Goal: Navigation & Orientation: Find specific page/section

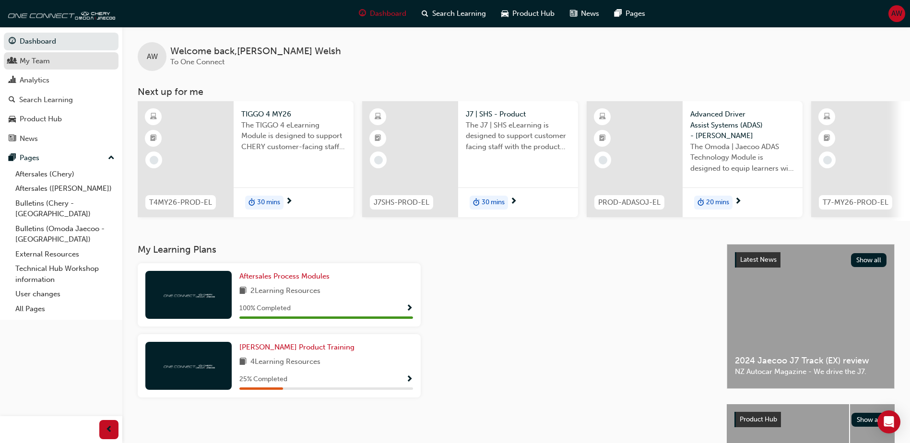
click at [36, 67] on link "My Team" at bounding box center [61, 61] width 115 height 18
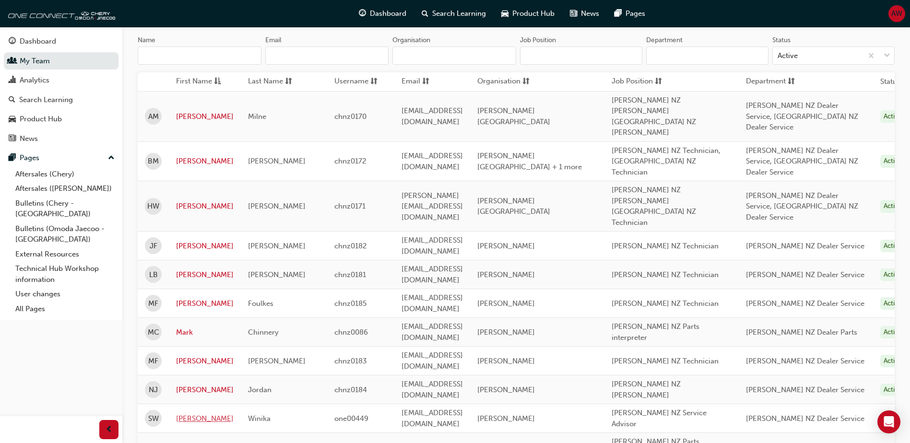
scroll to position [144, 0]
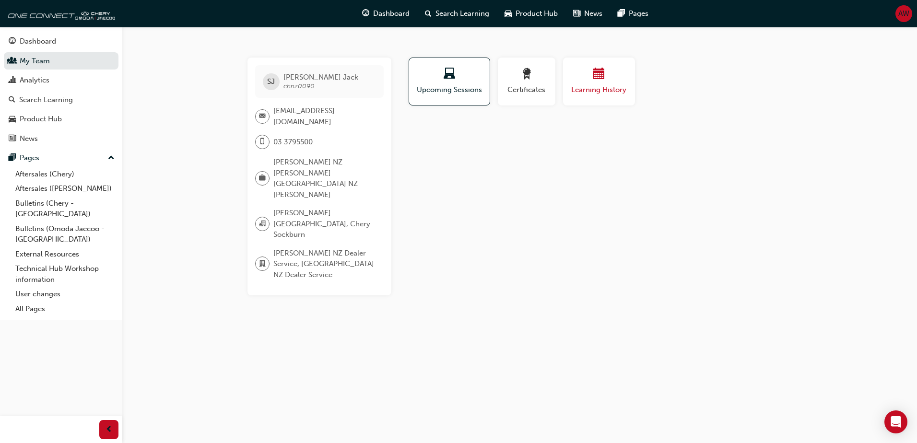
click at [615, 78] on div "button" at bounding box center [599, 75] width 58 height 15
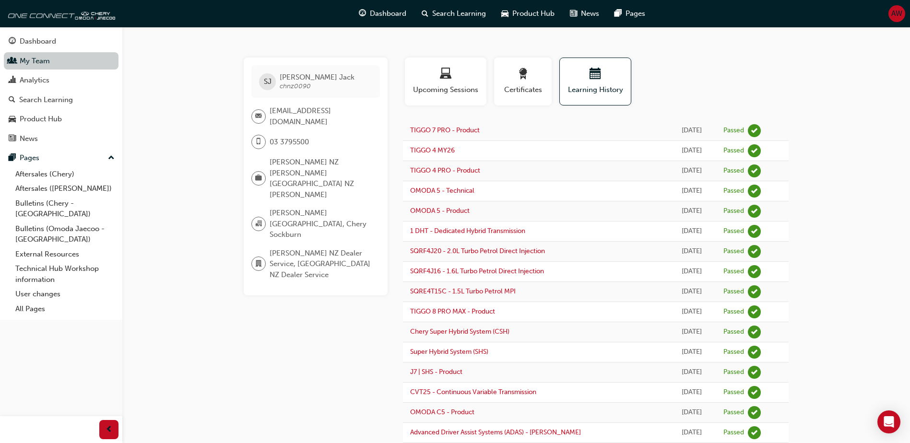
click at [65, 64] on link "My Team" at bounding box center [61, 61] width 115 height 18
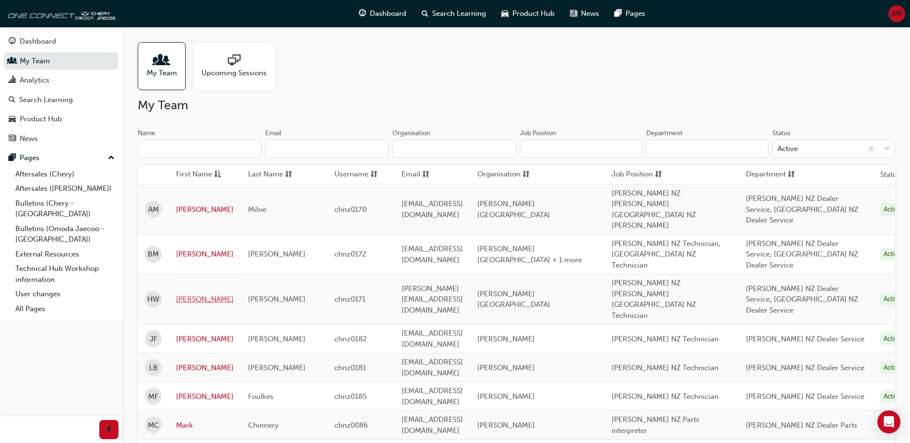
click at [185, 294] on link "[PERSON_NAME]" at bounding box center [205, 299] width 58 height 11
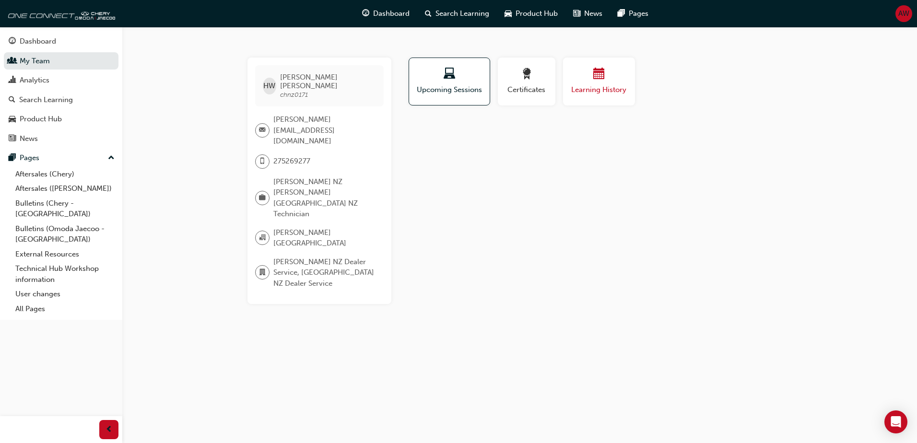
click at [593, 76] on span "calendar-icon" at bounding box center [599, 74] width 12 height 13
